Goal: Find specific page/section: Find specific page/section

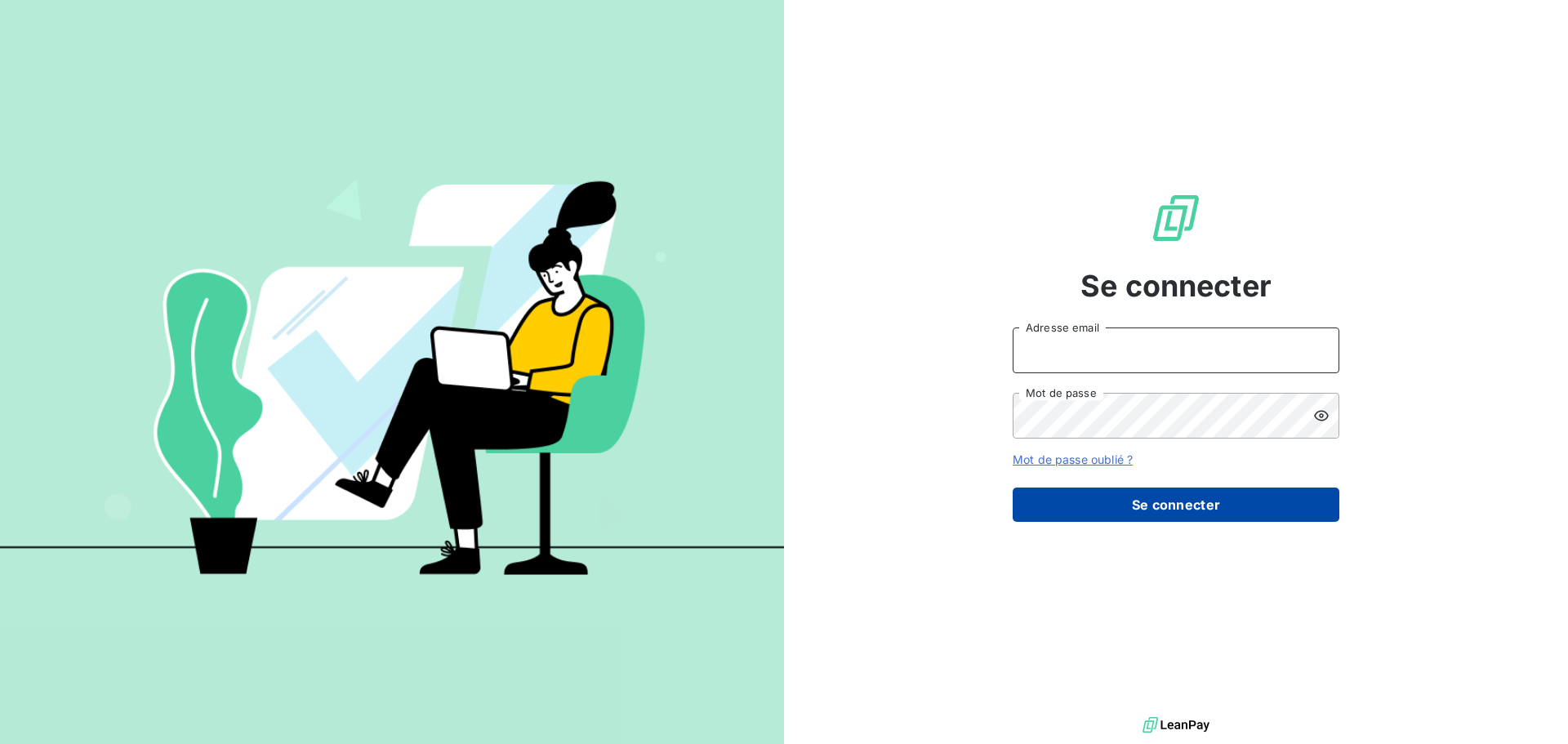
type input "[EMAIL_ADDRESS][DOMAIN_NAME]"
click at [1232, 512] on button "Se connecter" at bounding box center [1176, 504] width 327 height 34
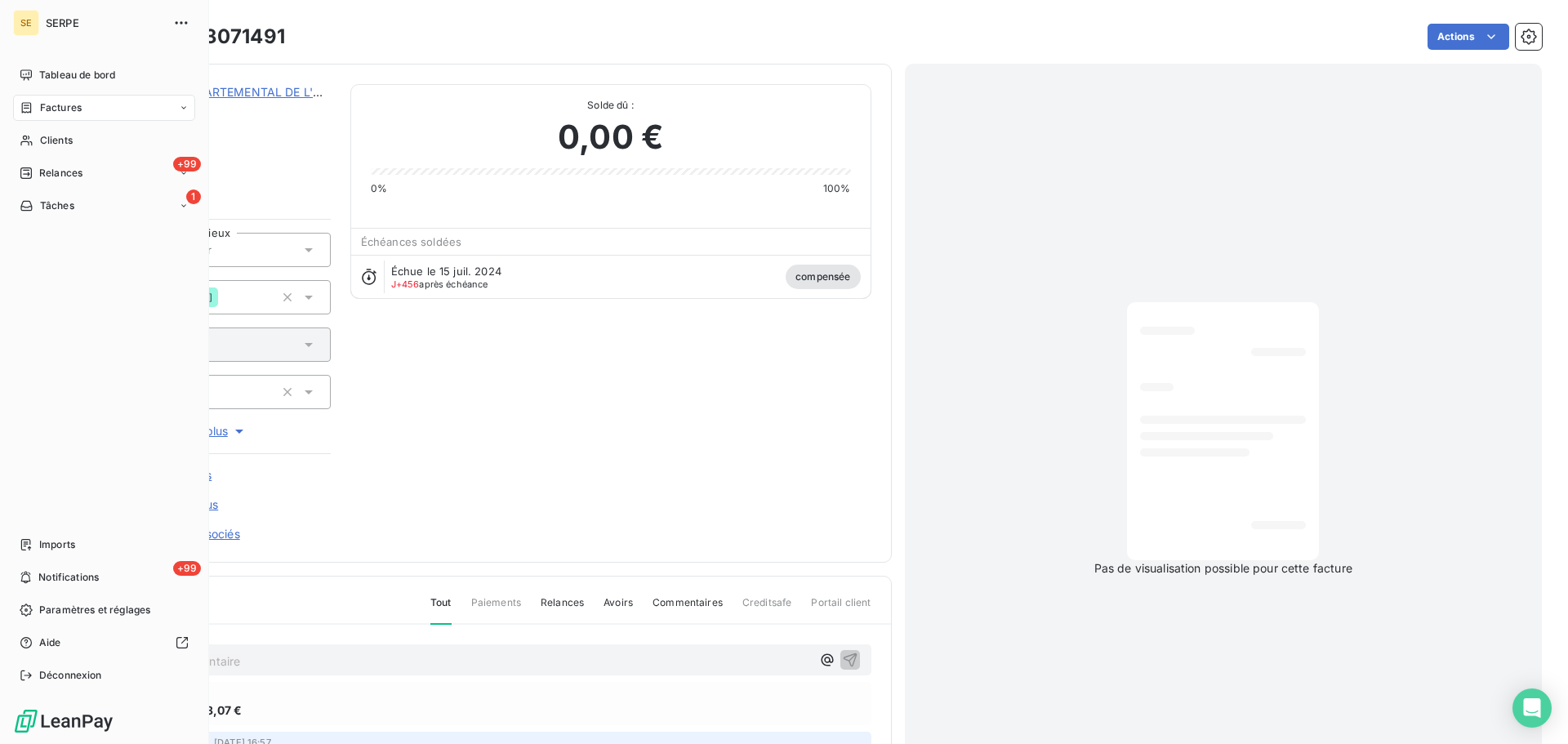
click at [48, 111] on span "Factures" at bounding box center [60, 108] width 42 height 15
click at [60, 105] on span "Factures" at bounding box center [60, 108] width 42 height 15
click at [61, 138] on span "Factures" at bounding box center [59, 140] width 42 height 15
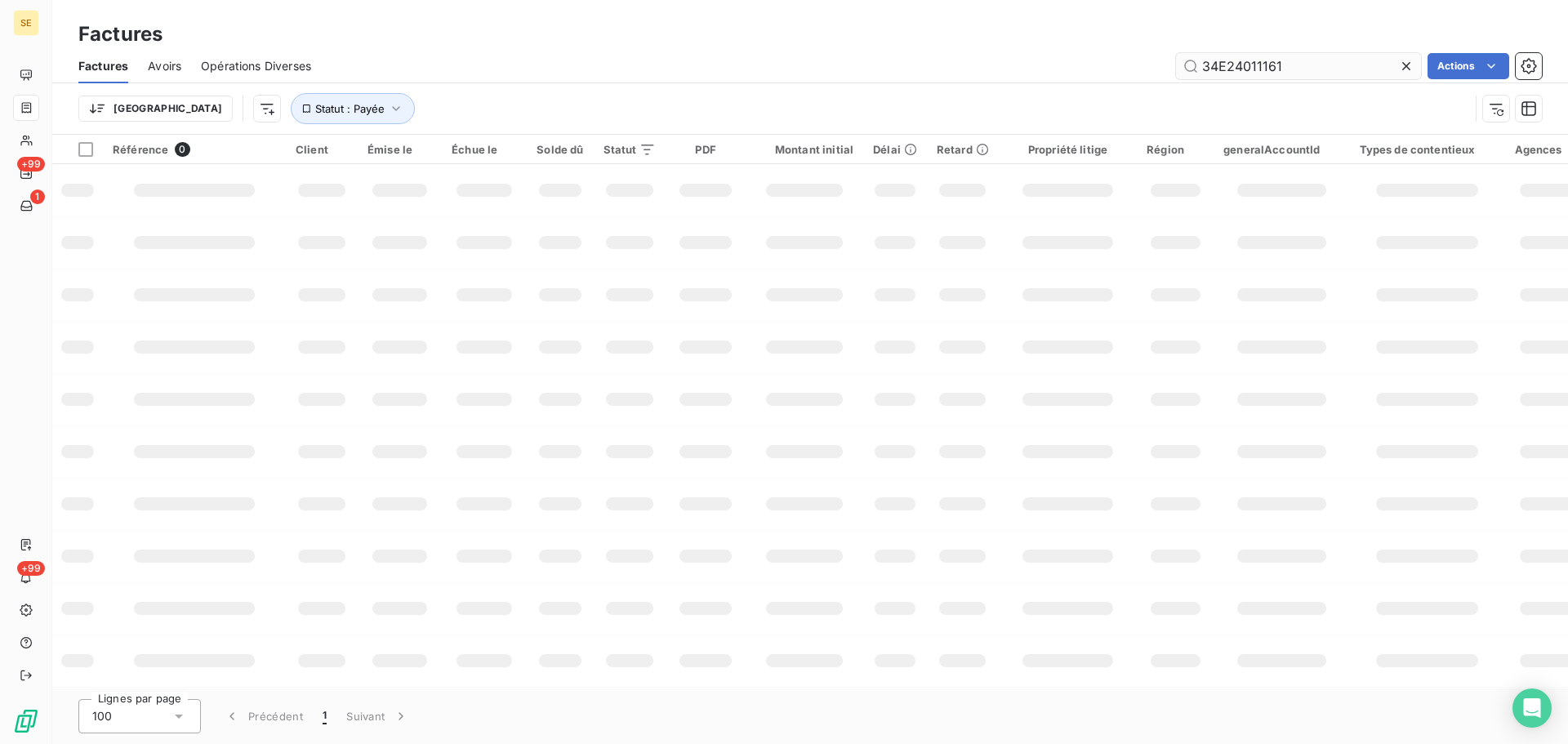
click at [1290, 68] on input "34E24011161" at bounding box center [1299, 66] width 245 height 26
type input "34E-25-06-0556"
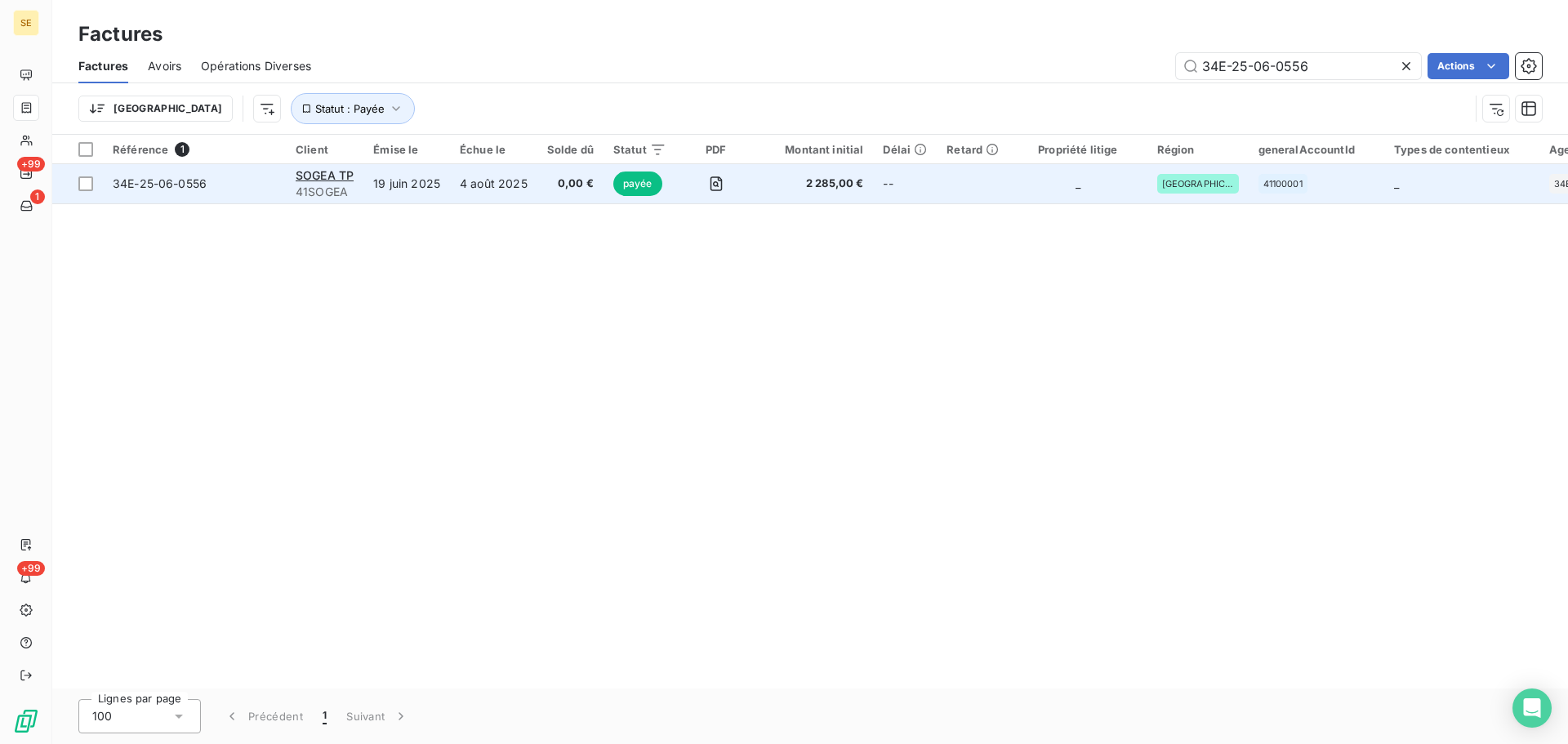
click at [165, 185] on span "34E-25-06-0556" at bounding box center [159, 183] width 94 height 14
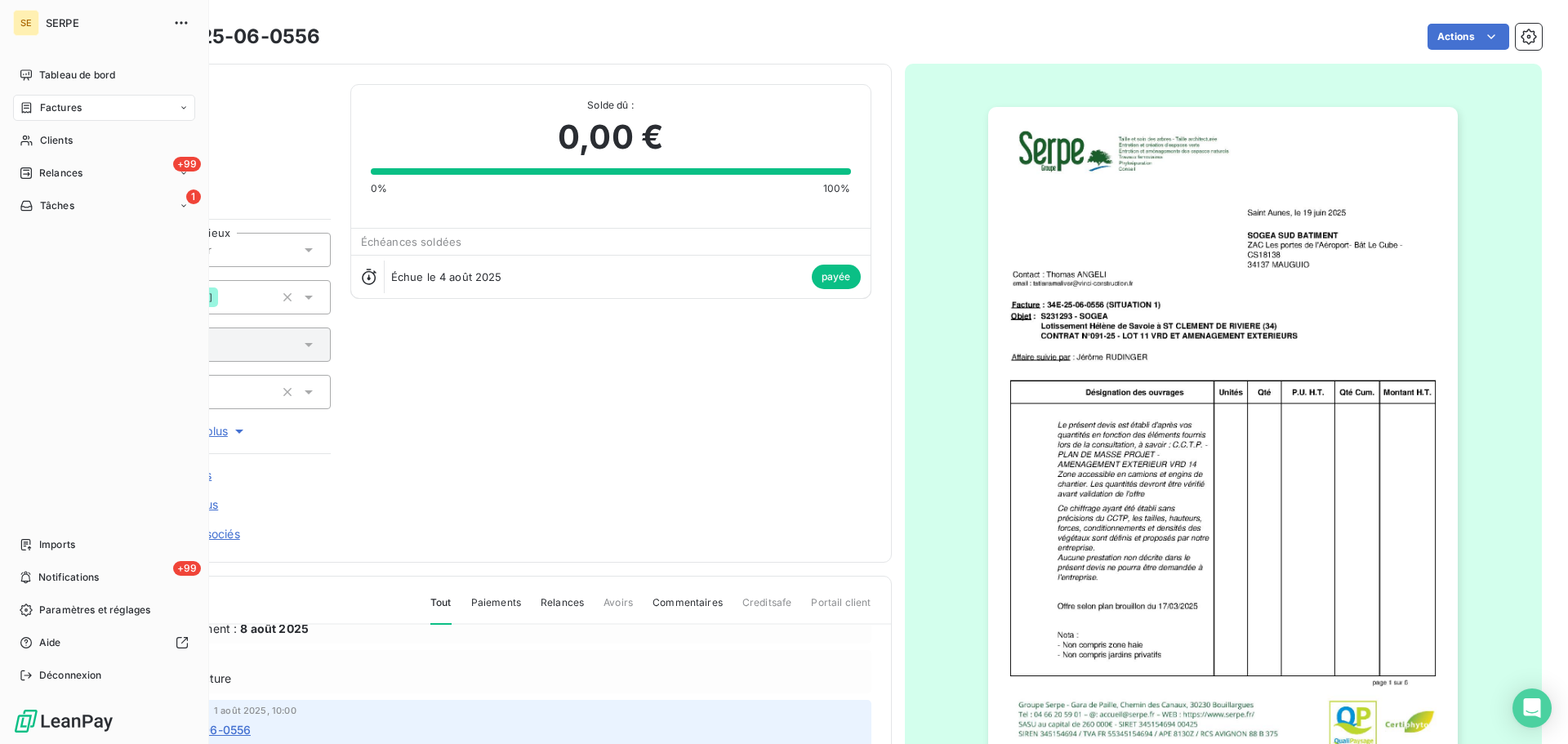
click at [46, 110] on span "Factures" at bounding box center [60, 108] width 42 height 15
click at [51, 141] on span "Factures" at bounding box center [59, 140] width 42 height 15
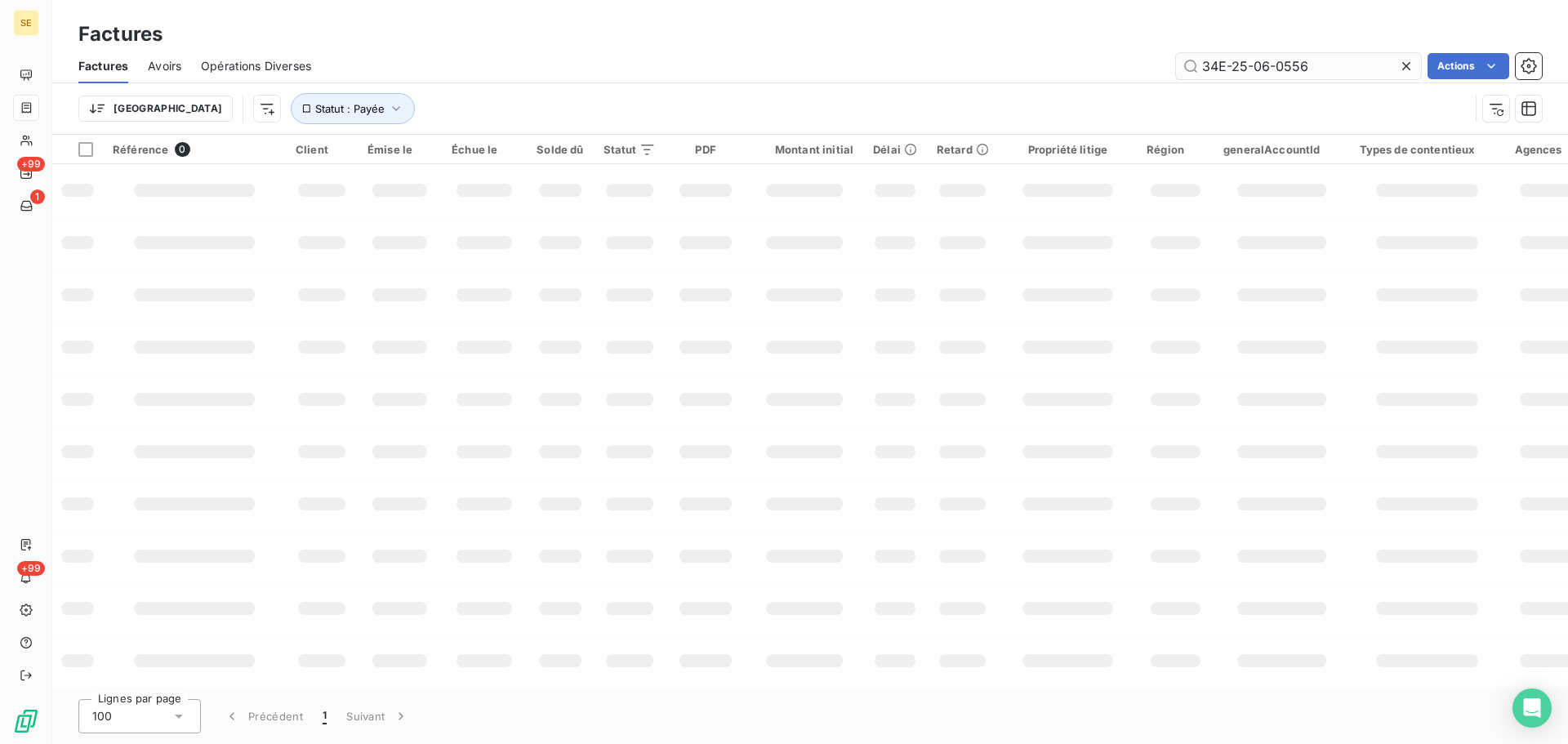
click at [1332, 77] on input "34E-25-06-0556" at bounding box center [1299, 66] width 245 height 26
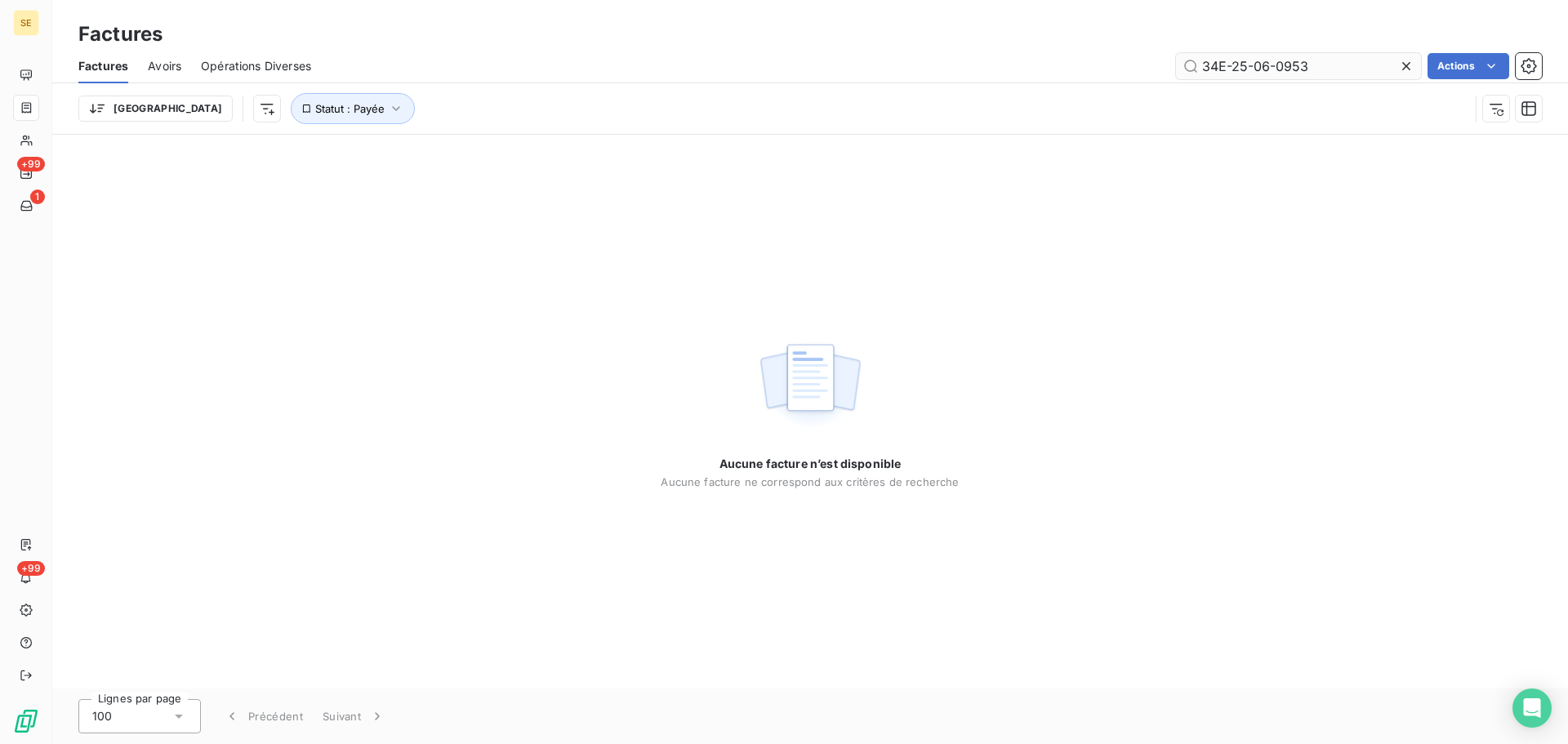
click at [1268, 70] on input "34E-25-06-0953" at bounding box center [1299, 66] width 245 height 26
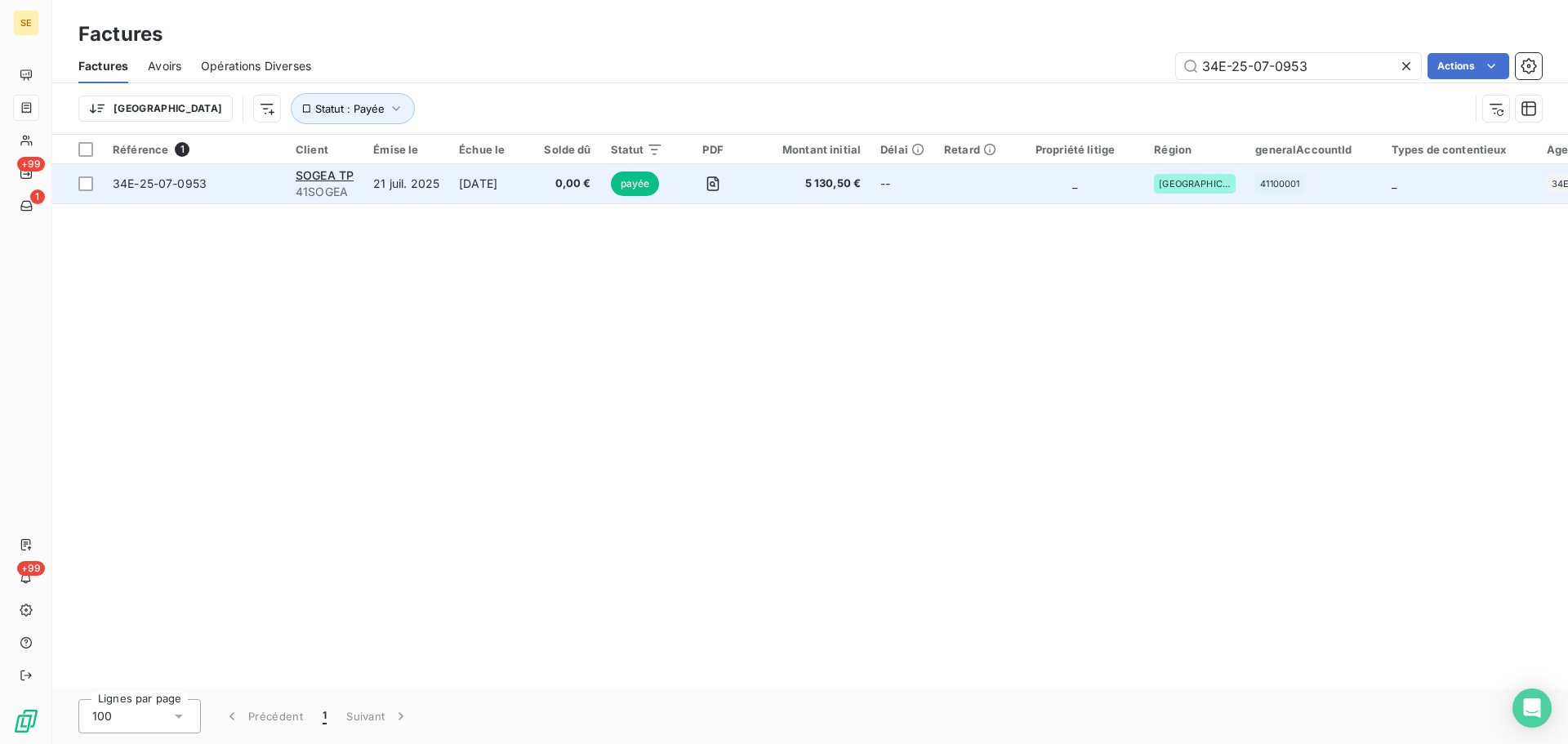
type input "34E-25-07-0953"
click at [180, 180] on span "34E-25-07-0953" at bounding box center [159, 183] width 94 height 14
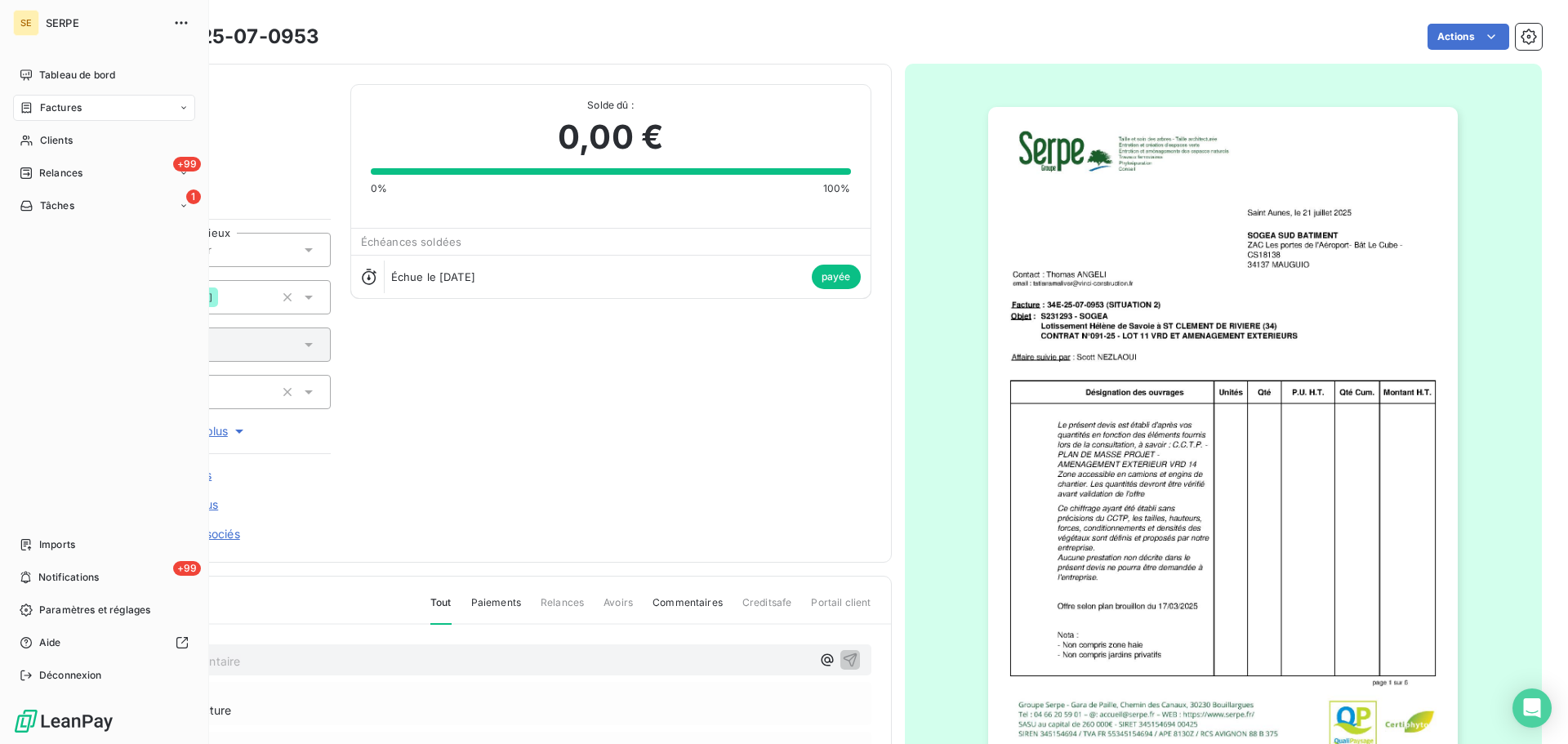
click at [55, 111] on span "Factures" at bounding box center [60, 108] width 42 height 15
click at [61, 142] on span "Factures" at bounding box center [59, 140] width 42 height 15
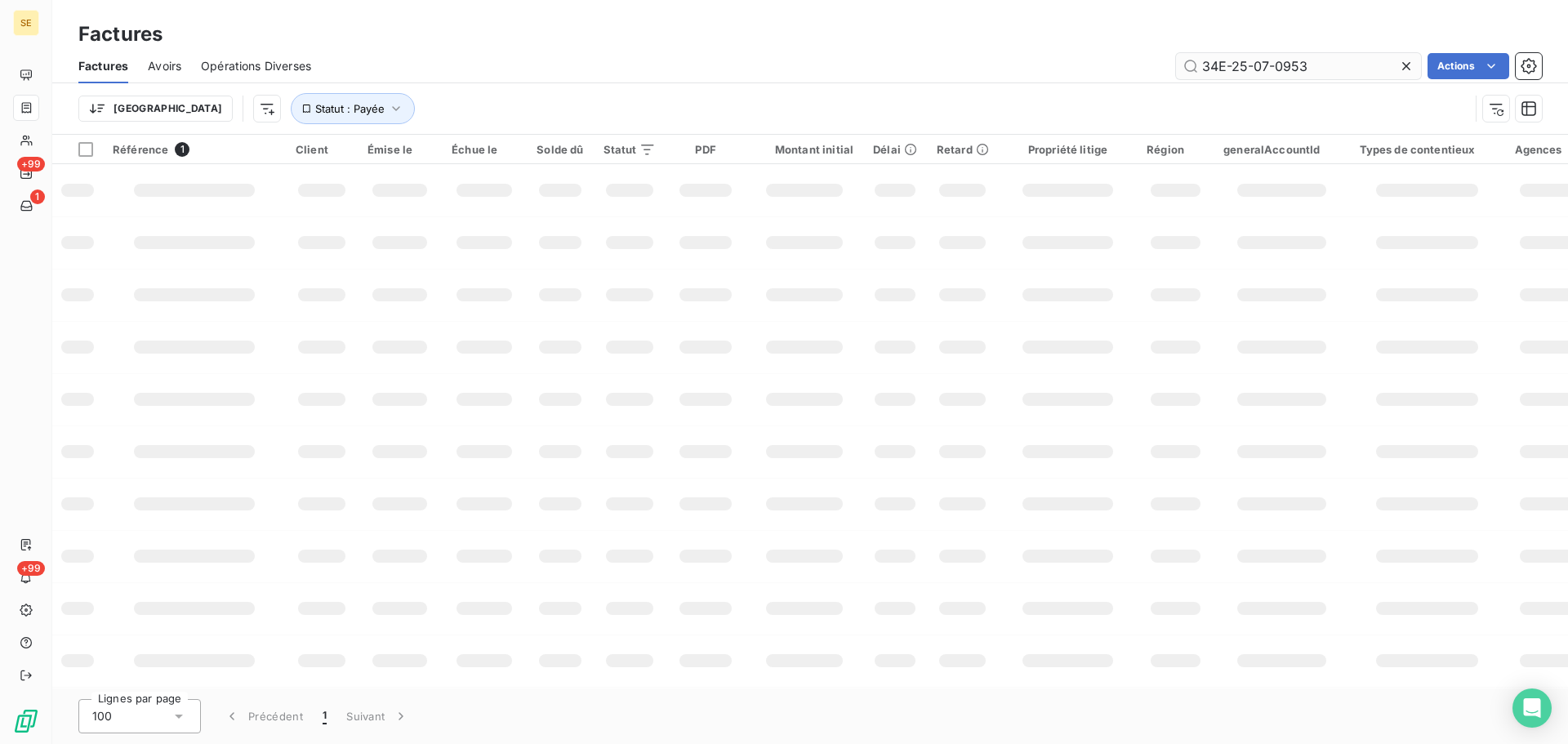
click at [1352, 68] on input "34E-25-07-0953" at bounding box center [1299, 66] width 245 height 26
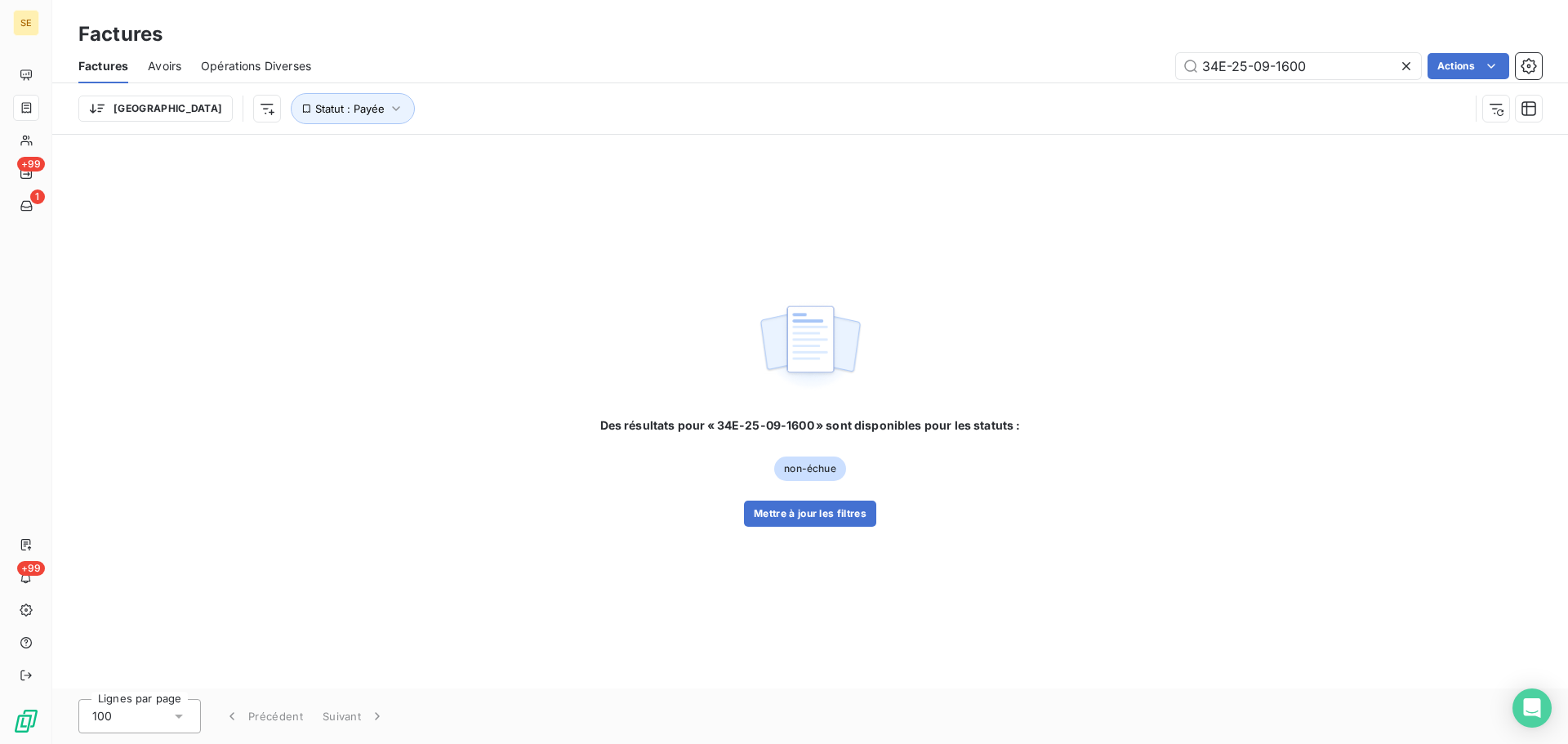
type input "34E-25-09-1600"
click at [1186, 215] on div "Des résultats pour « 34E-25-09-1600 » sont disponibles pour les statuts : non-é…" at bounding box center [810, 411] width 1516 height 554
click at [815, 511] on button "Mettre à jour les filtres" at bounding box center [810, 514] width 132 height 26
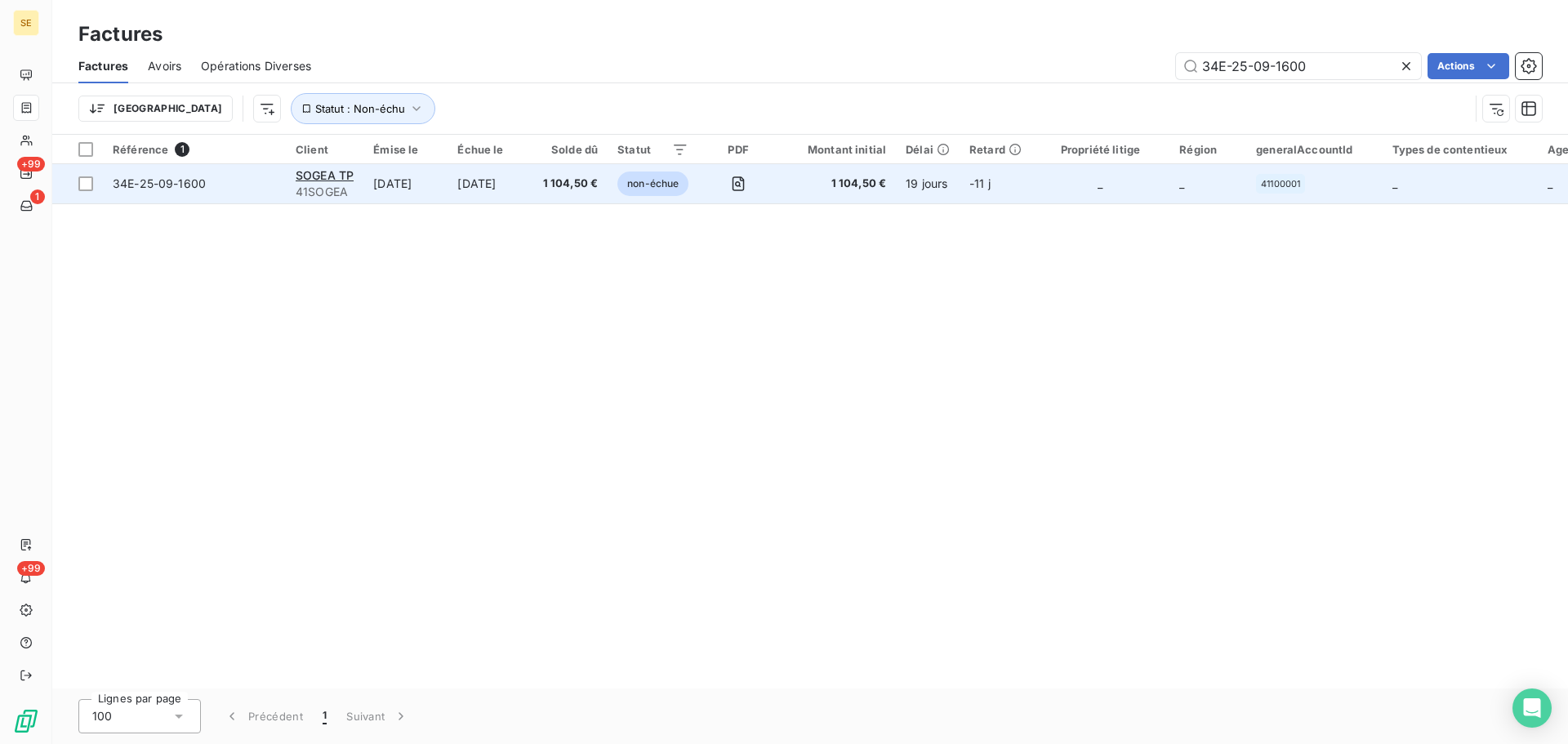
click at [179, 186] on span "34E-25-09-1600" at bounding box center [159, 183] width 93 height 14
